Goal: Find specific page/section: Find specific page/section

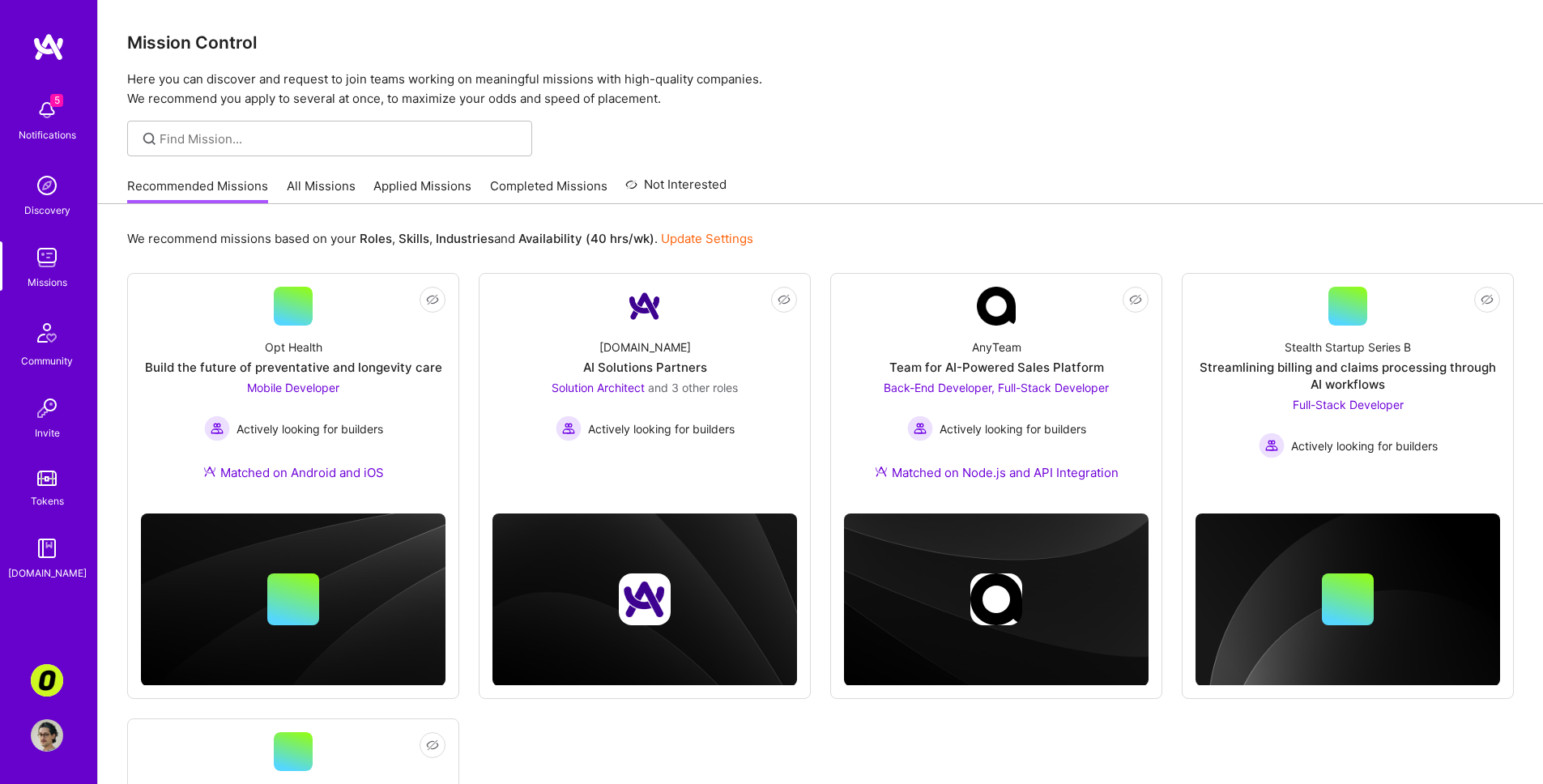
click at [341, 183] on link "All Missions" at bounding box center [321, 191] width 68 height 27
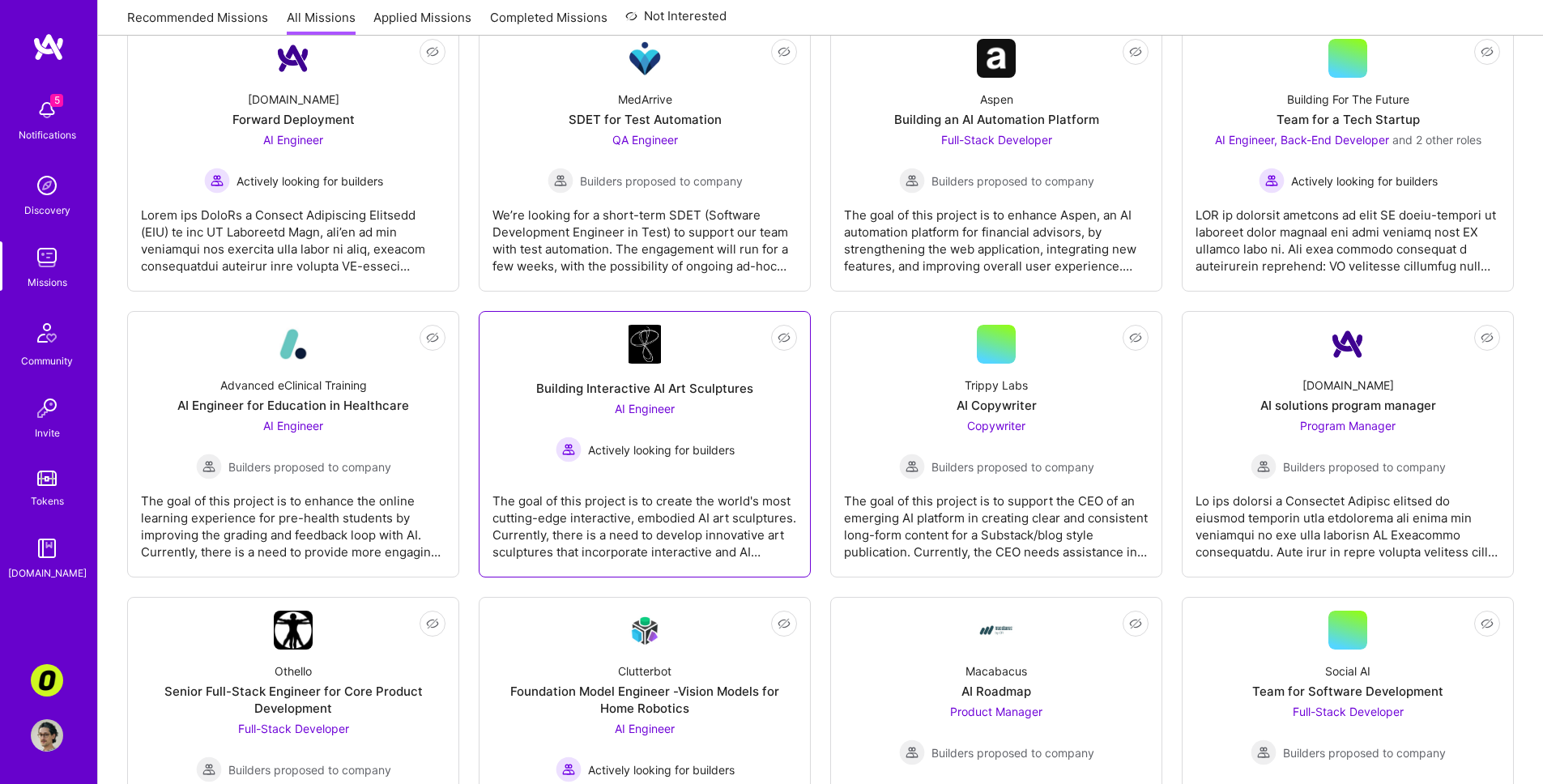
scroll to position [1198, 0]
